Goal: Information Seeking & Learning: Learn about a topic

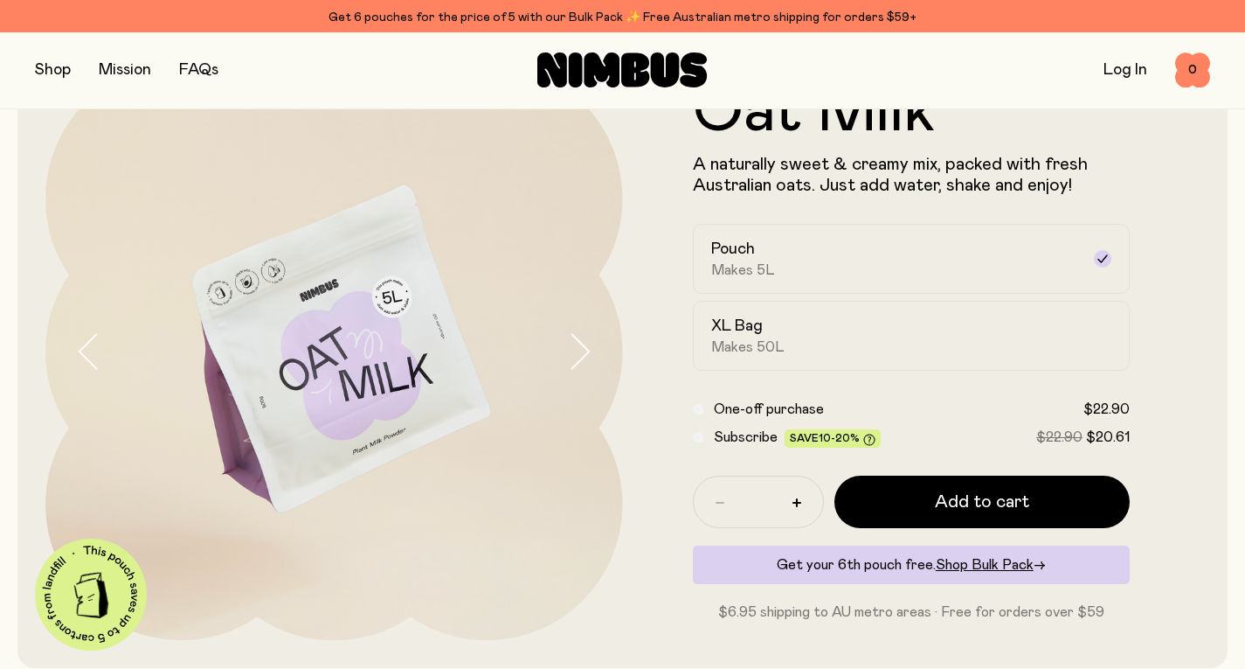
scroll to position [95, 0]
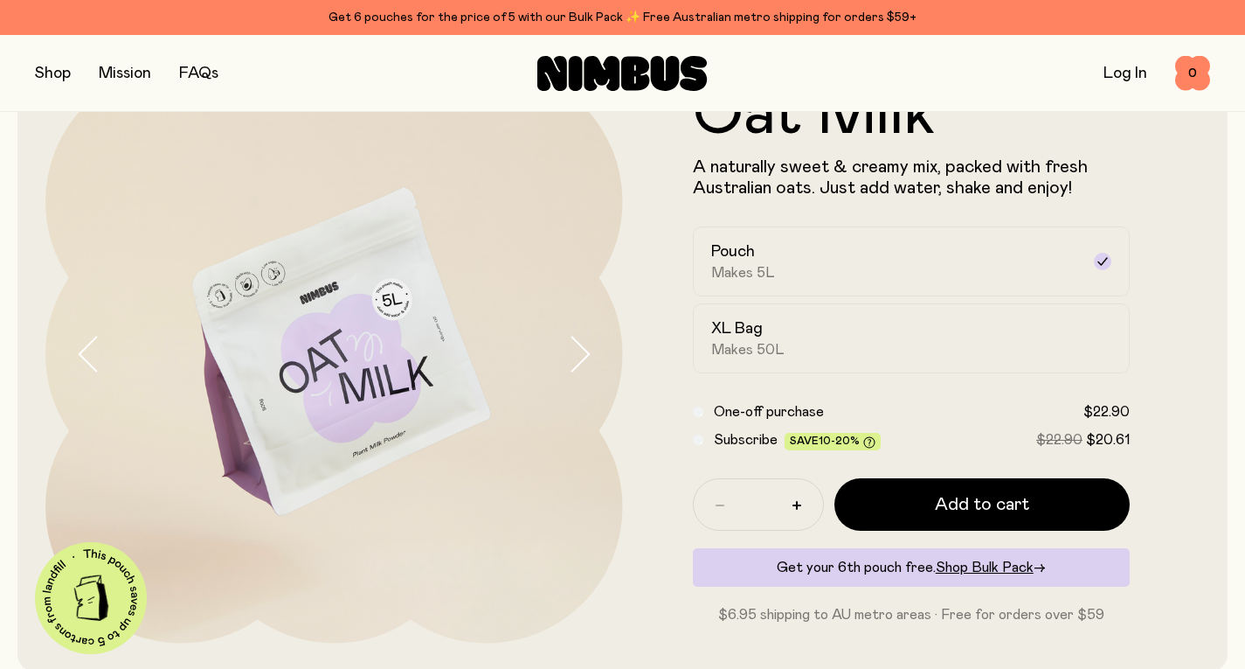
click at [584, 352] on icon "button" at bounding box center [579, 354] width 24 height 37
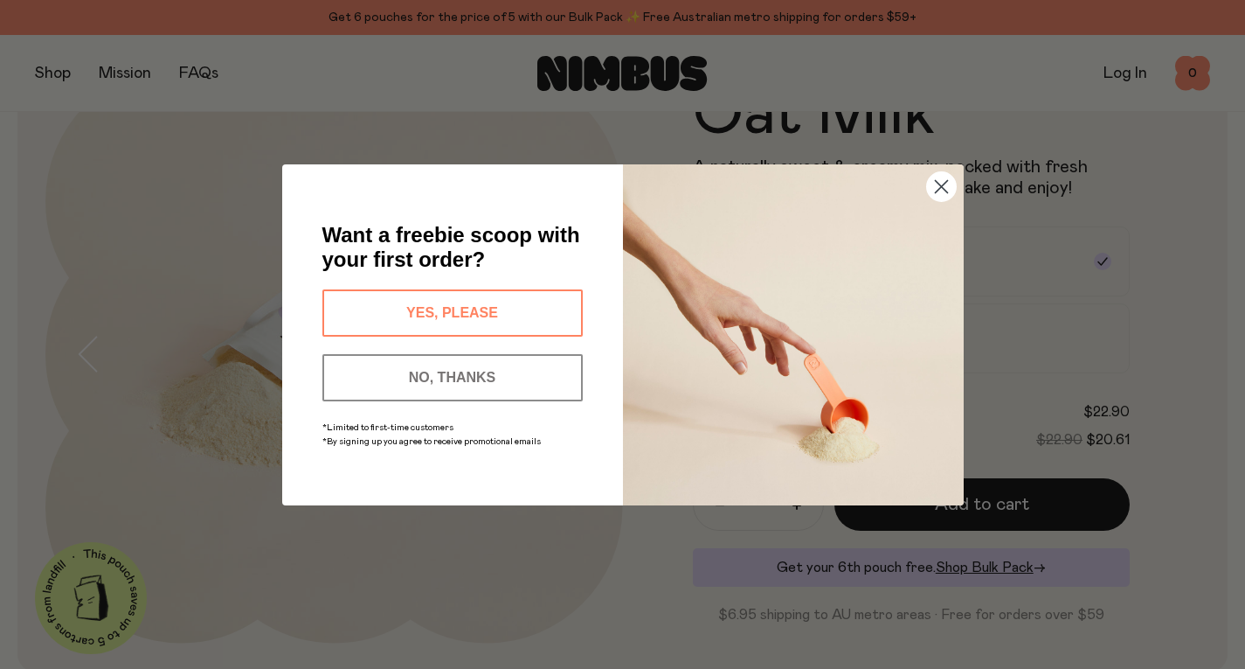
click at [584, 352] on div "NO, THANKS" at bounding box center [452, 377] width 271 height 65
click at [930, 190] on circle "Close dialog" at bounding box center [940, 185] width 29 height 29
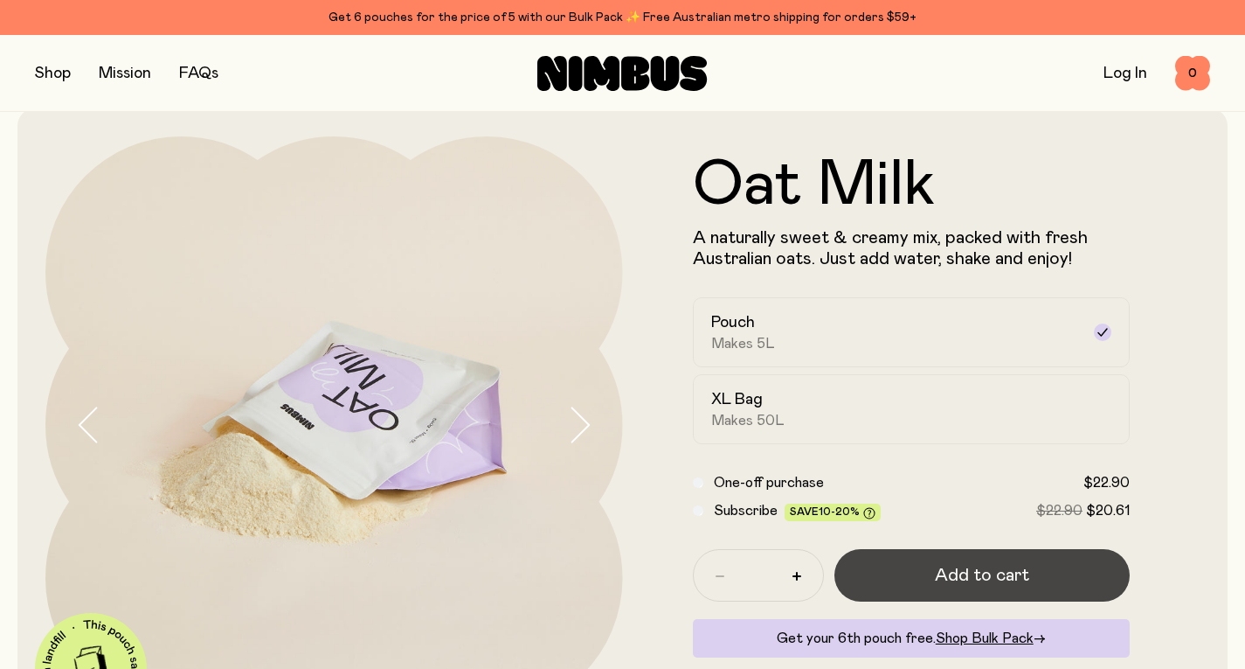
scroll to position [25, 0]
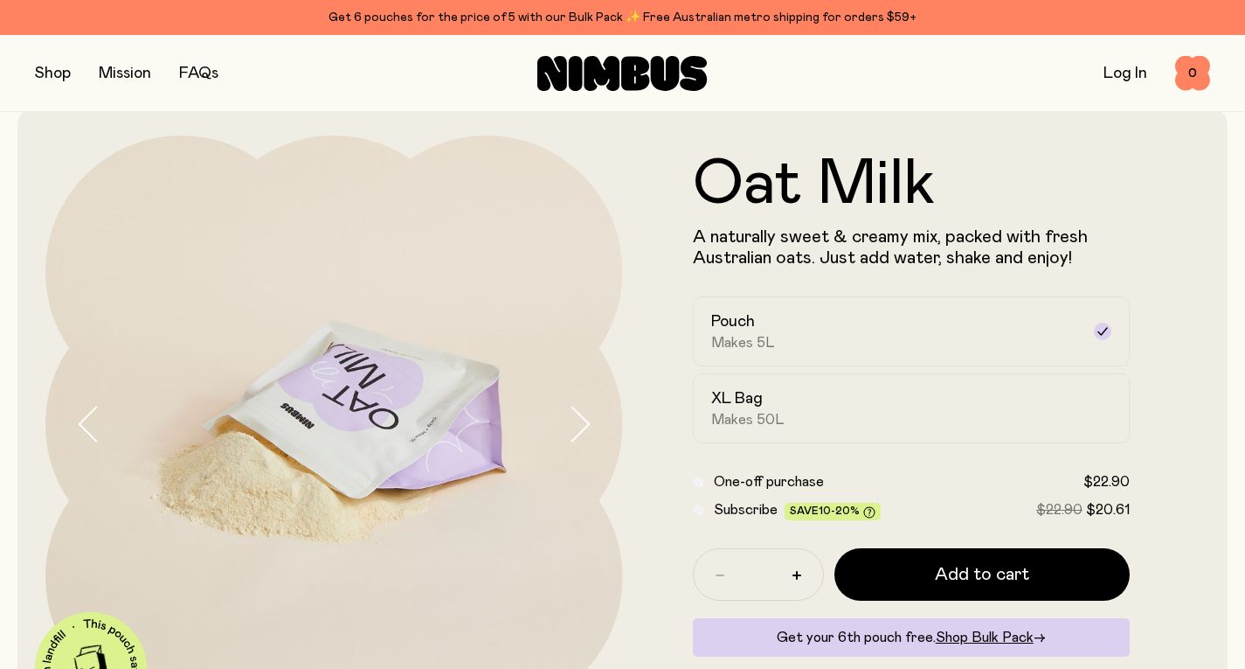
click at [198, 78] on link "FAQs" at bounding box center [198, 74] width 39 height 16
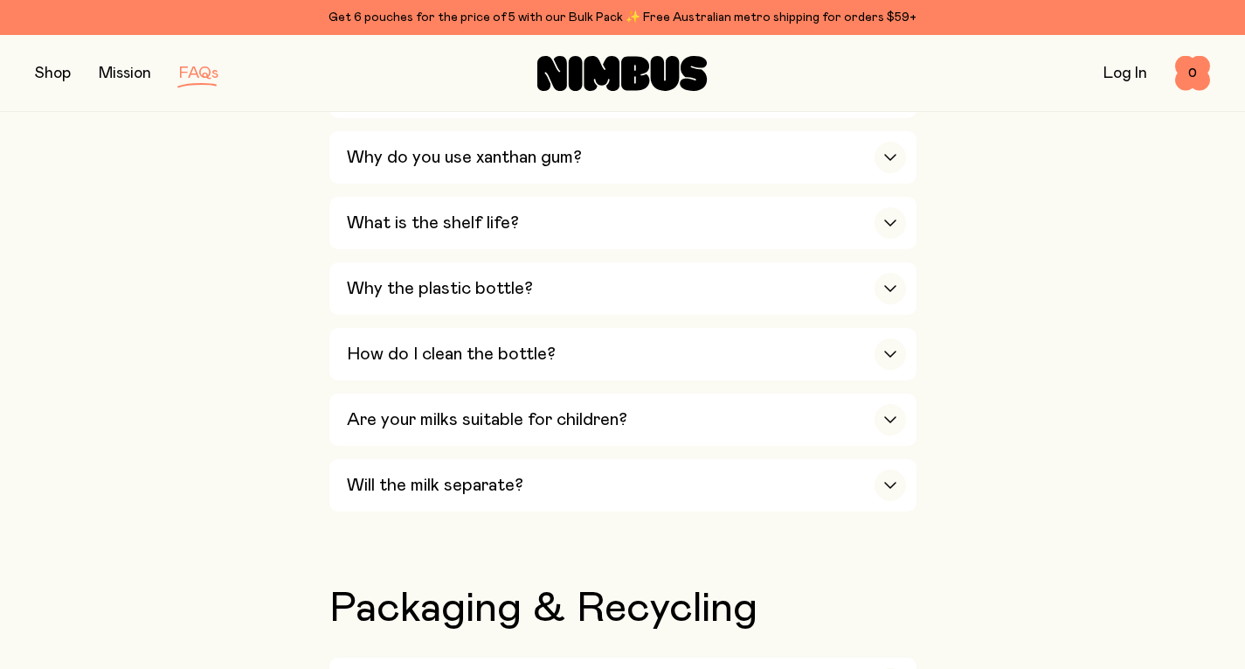
scroll to position [1180, 0]
click at [538, 148] on h3 "Why do you use xanthan gum?" at bounding box center [464, 158] width 235 height 21
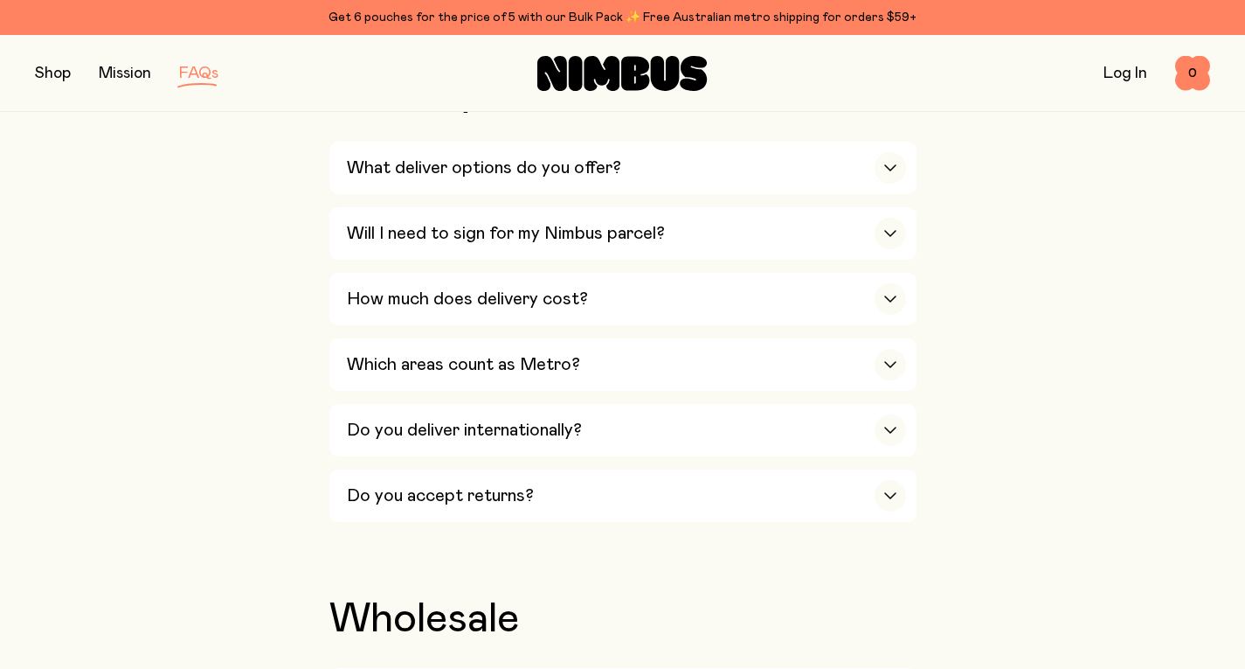
scroll to position [2777, 0]
click at [426, 419] on h3 "Do you deliver internationally?" at bounding box center [464, 429] width 235 height 21
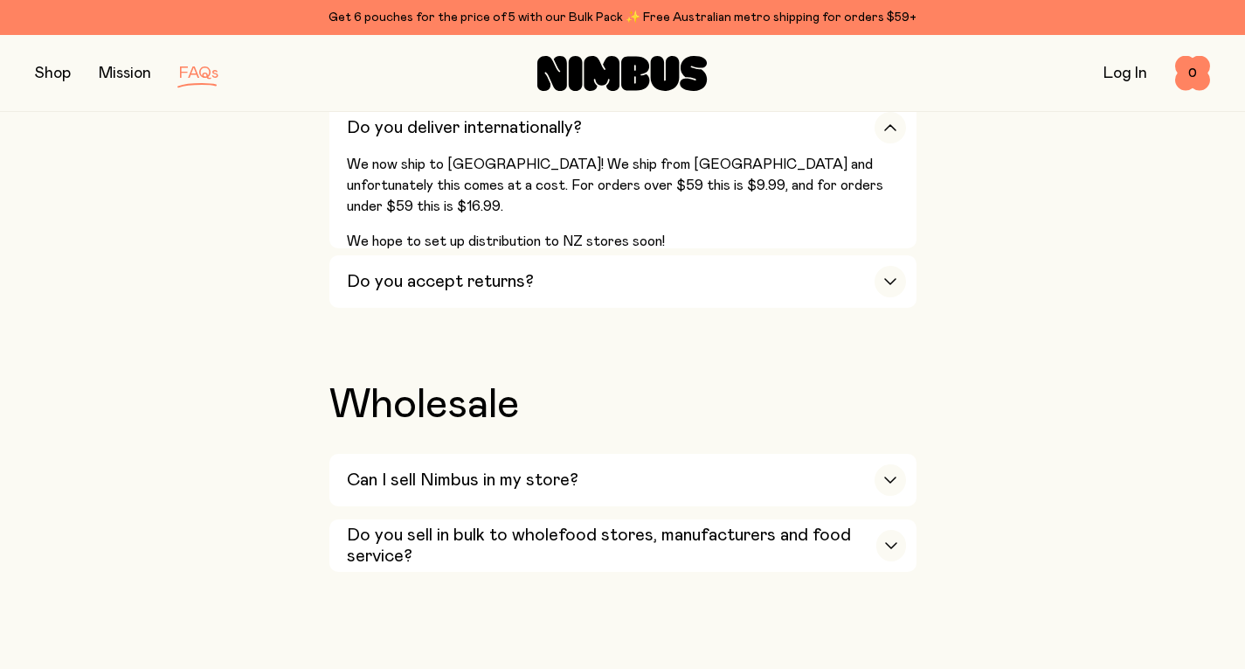
scroll to position [3079, 0]
